Goal: Task Accomplishment & Management: Manage account settings

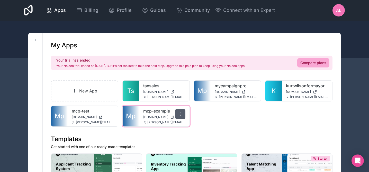
click at [180, 111] on div at bounding box center [180, 114] width 10 height 10
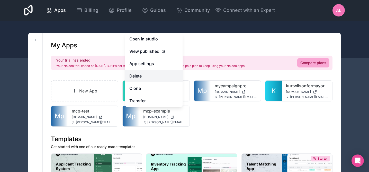
click at [152, 79] on button "Delete" at bounding box center [154, 76] width 58 height 12
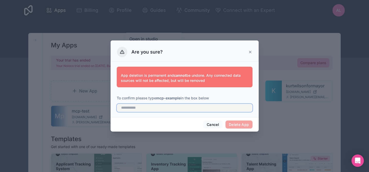
click at [173, 110] on input "text" at bounding box center [185, 108] width 136 height 8
type input "**********"
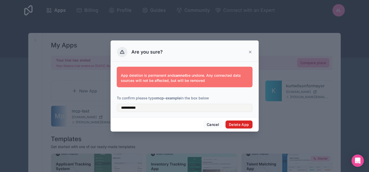
click at [241, 124] on button "Delete App" at bounding box center [239, 124] width 27 height 8
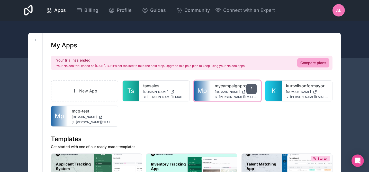
click at [252, 92] on div at bounding box center [251, 89] width 10 height 10
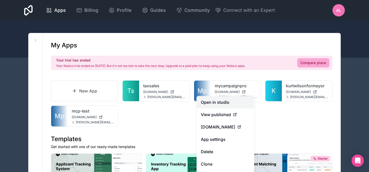
click at [236, 105] on link "Open in studio" at bounding box center [226, 102] width 58 height 12
